Goal: Check status: Check status

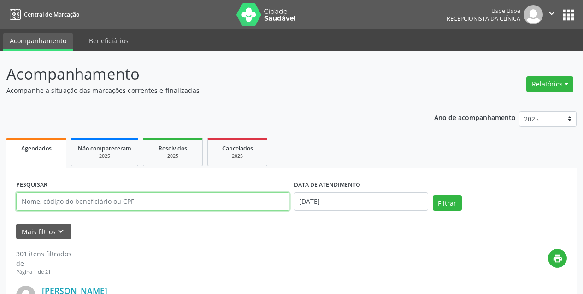
click at [158, 205] on input "text" at bounding box center [152, 202] width 273 height 18
type input "[PERSON_NAME]"
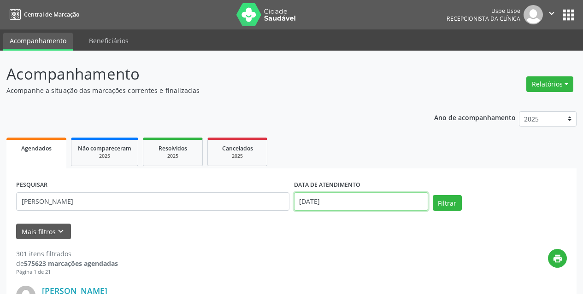
click at [321, 205] on input "[DATE]" at bounding box center [361, 202] width 134 height 18
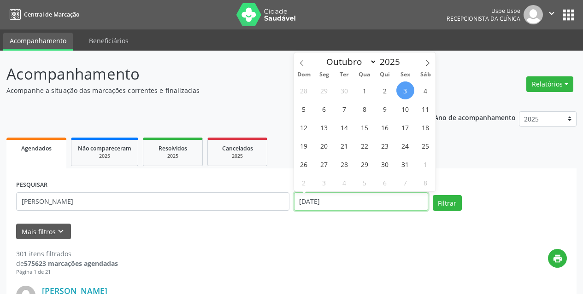
click at [321, 205] on input "[DATE]" at bounding box center [361, 202] width 134 height 18
click at [433, 195] on button "Filtrar" at bounding box center [447, 203] width 29 height 16
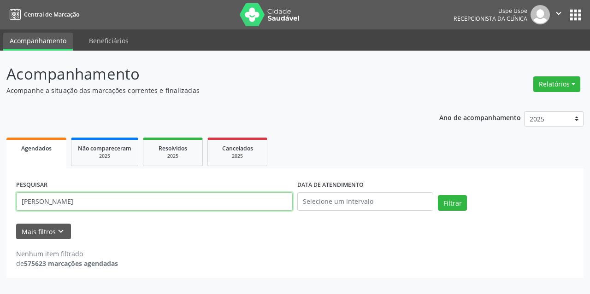
click at [183, 203] on input "[PERSON_NAME]" at bounding box center [154, 202] width 276 height 18
